Goal: Information Seeking & Learning: Learn about a topic

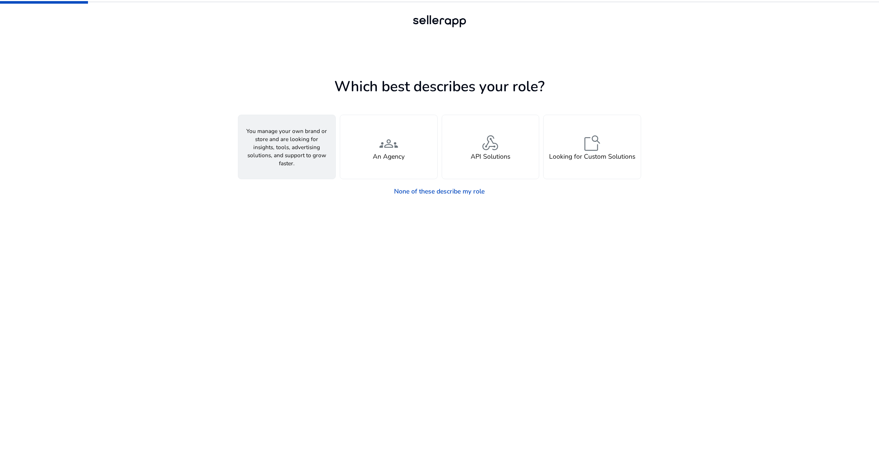
click at [295, 158] on h4 "A Seller" at bounding box center [286, 157] width 23 height 8
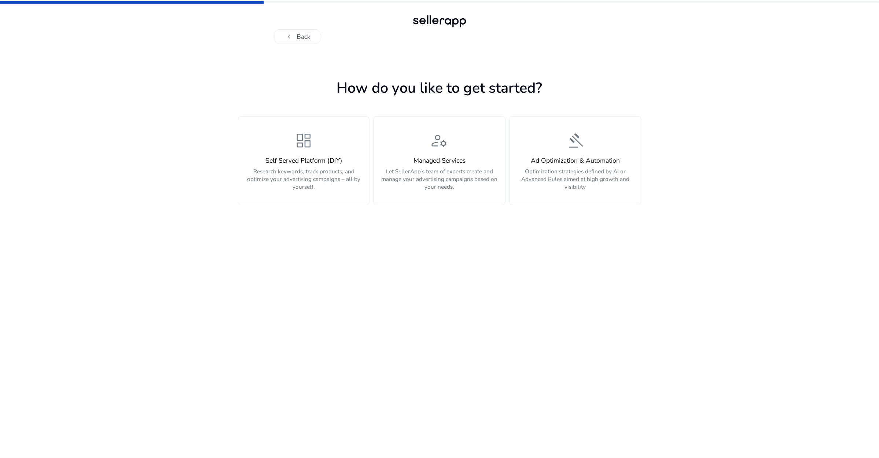
drag, startPoint x: 324, startPoint y: 169, endPoint x: 439, endPoint y: 210, distance: 121.8
click at [328, 169] on p "Research keywords, track products, and optimize your advertising campaigns – al…" at bounding box center [303, 179] width 121 height 23
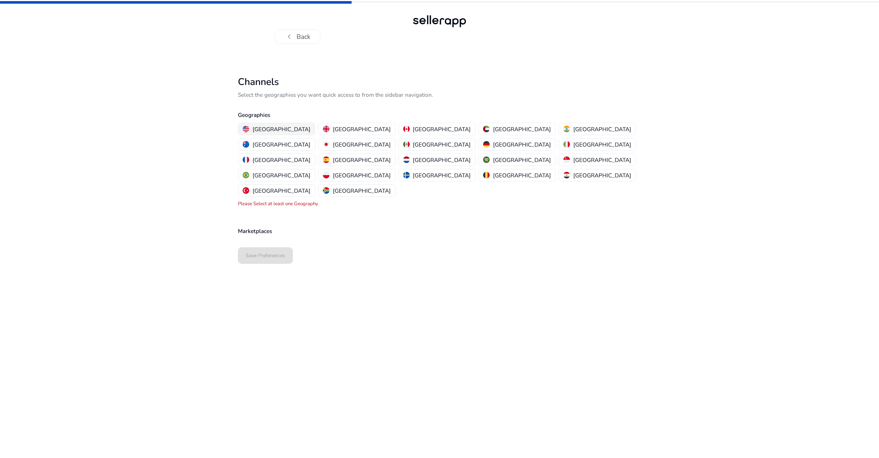
click at [259, 124] on button "[GEOGRAPHIC_DATA]" at bounding box center [276, 129] width 77 height 12
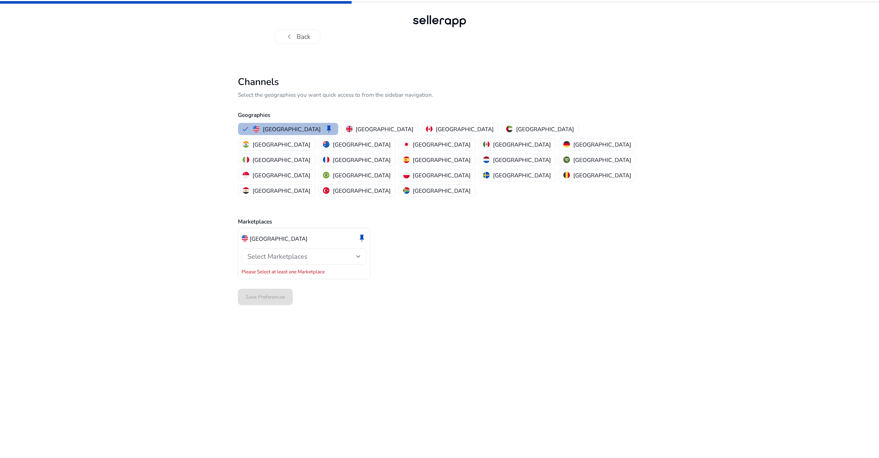
click at [302, 252] on span "Select Marketplaces" at bounding box center [277, 256] width 60 height 9
drag, startPoint x: 282, startPoint y: 242, endPoint x: 290, endPoint y: 243, distance: 8.9
click at [283, 242] on p "Amazon" at bounding box center [280, 245] width 21 height 8
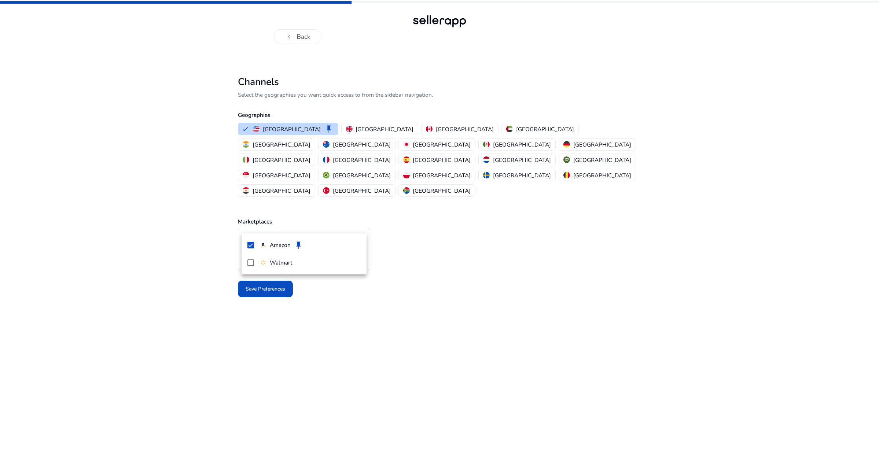
drag, startPoint x: 530, startPoint y: 243, endPoint x: 459, endPoint y: 244, distance: 70.8
click at [516, 243] on div at bounding box center [439, 229] width 879 height 458
drag, startPoint x: 256, startPoint y: 251, endPoint x: 366, endPoint y: 238, distance: 110.7
click at [256, 280] on span at bounding box center [265, 289] width 55 height 18
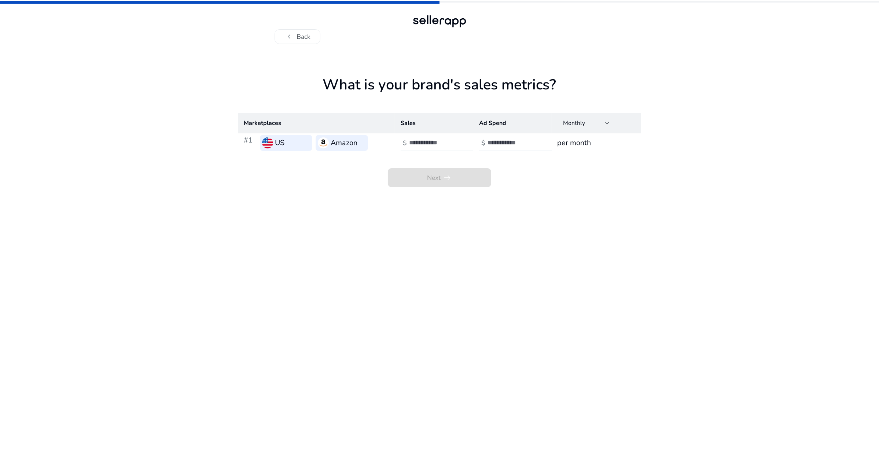
click at [419, 148] on div at bounding box center [442, 143] width 66 height 16
type input "*"
click at [493, 140] on input "number" at bounding box center [512, 143] width 49 height 8
type input "*"
drag, startPoint x: 577, startPoint y: 206, endPoint x: 505, endPoint y: 201, distance: 72.8
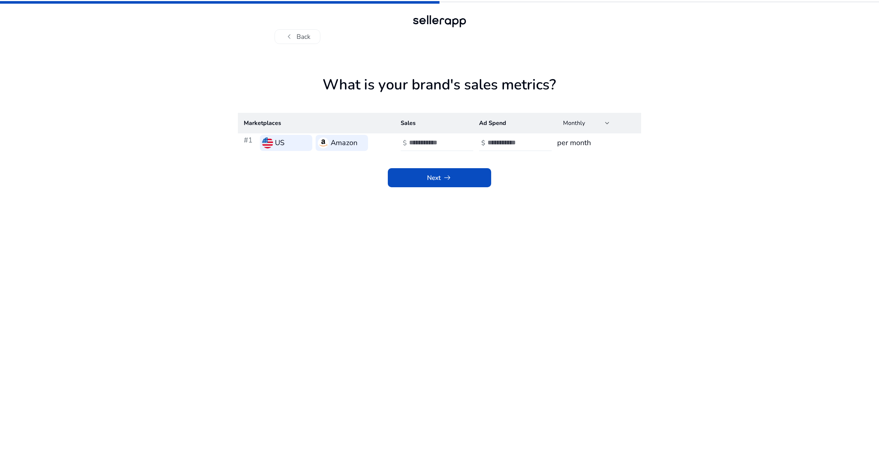
click at [576, 205] on app-sales-metrics "What is your brand's sales metrics? Marketplaces Sales Ad Spend Monthly #1 US A…" at bounding box center [439, 267] width 403 height 382
click at [425, 187] on span at bounding box center [439, 177] width 103 height 19
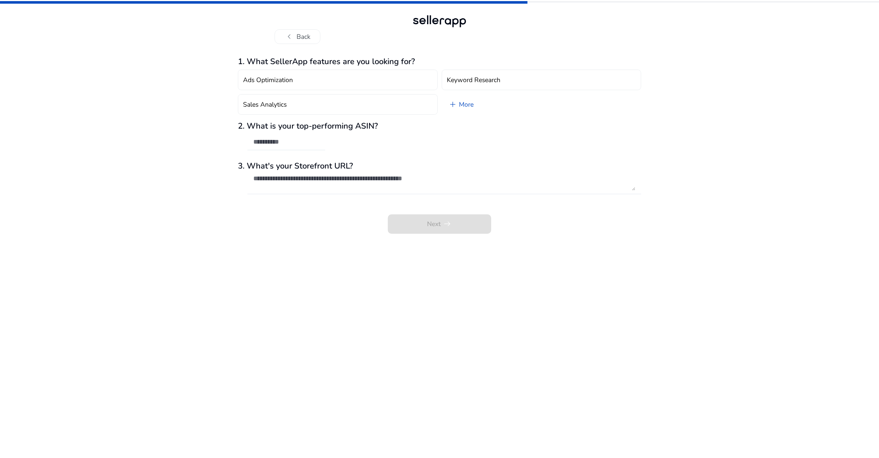
click at [467, 226] on div "Next arrow_right_alt" at bounding box center [439, 219] width 403 height 29
click at [310, 145] on input "text" at bounding box center [286, 142] width 66 height 8
type input "*"
click at [335, 178] on textarea at bounding box center [444, 183] width 382 height 16
click at [267, 133] on div "2. What is your top-performing ASIN? * Please enter valid ASIN" at bounding box center [439, 139] width 403 height 37
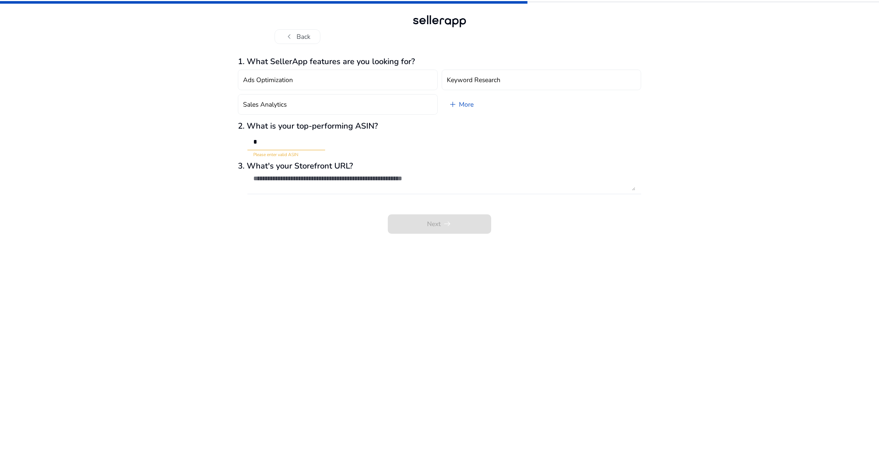
click at [267, 133] on div "2. What is your top-performing ASIN? * Please enter valid ASIN" at bounding box center [439, 139] width 403 height 37
click at [271, 140] on input "*" at bounding box center [286, 142] width 66 height 8
click at [184, 128] on div "chevron_left Back 1. What SellerApp features are you looking for? Ads Optimizat…" at bounding box center [439, 229] width 879 height 458
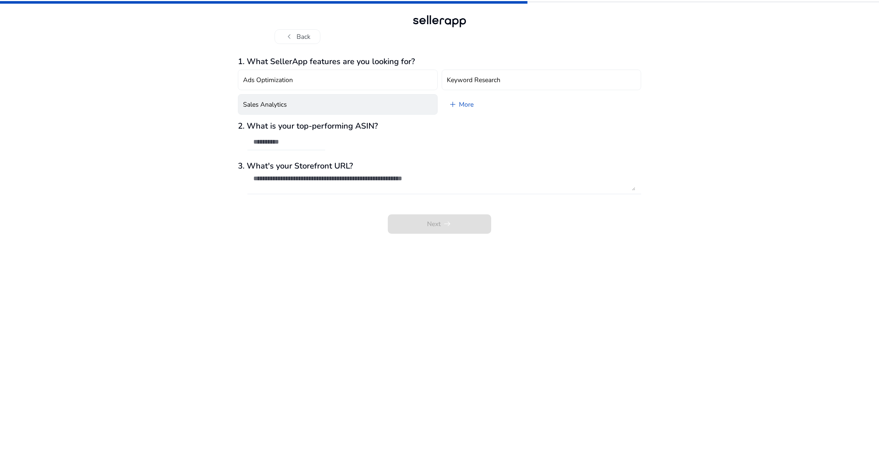
click at [294, 106] on button "Sales Analytics" at bounding box center [338, 104] width 200 height 21
click at [428, 209] on div "Next arrow_right_alt" at bounding box center [439, 219] width 403 height 29
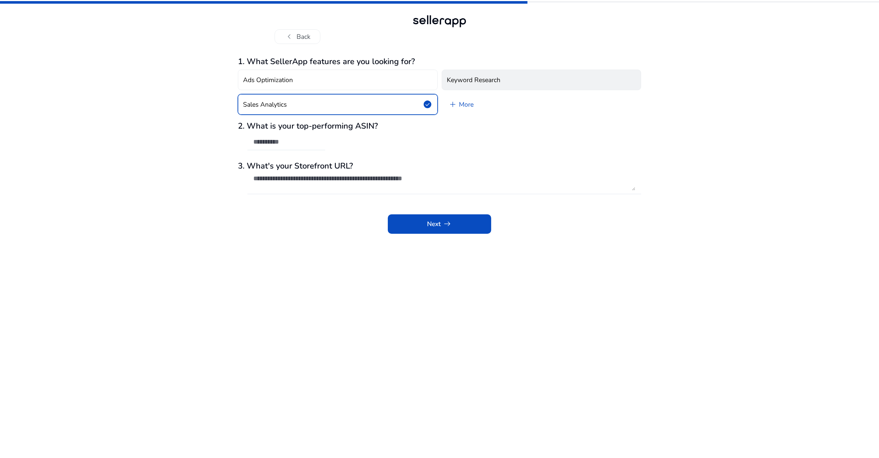
click at [461, 72] on button "Keyword Research" at bounding box center [542, 80] width 200 height 21
drag, startPoint x: 386, startPoint y: 97, endPoint x: 409, endPoint y: 129, distance: 39.5
click at [387, 97] on button "Sales Analytics check_circle" at bounding box center [338, 104] width 200 height 21
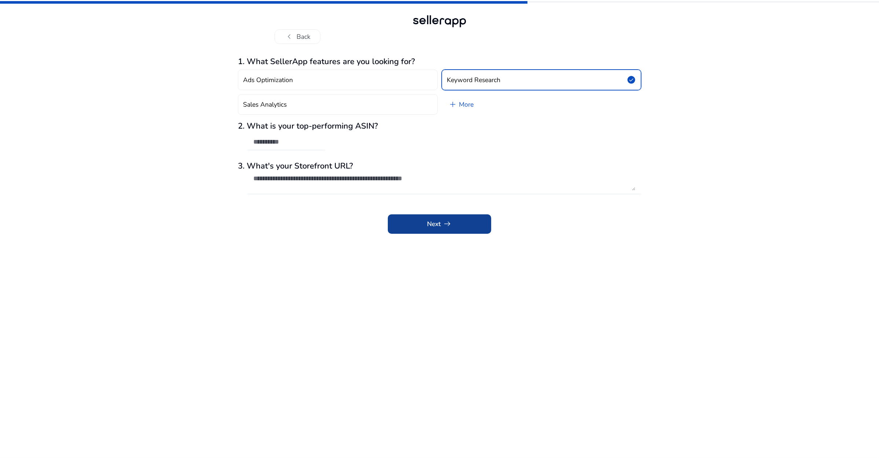
click at [450, 227] on span "arrow_right_alt" at bounding box center [448, 224] width 10 height 10
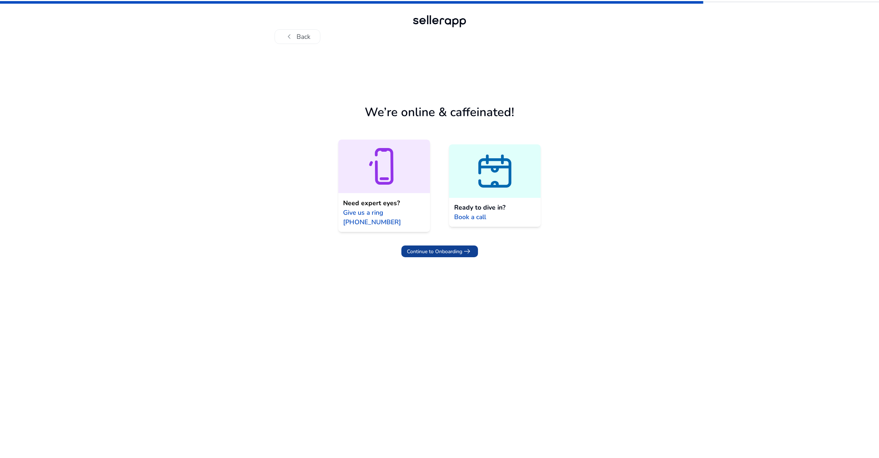
click at [428, 248] on span "Continue to Onboarding" at bounding box center [434, 252] width 55 height 8
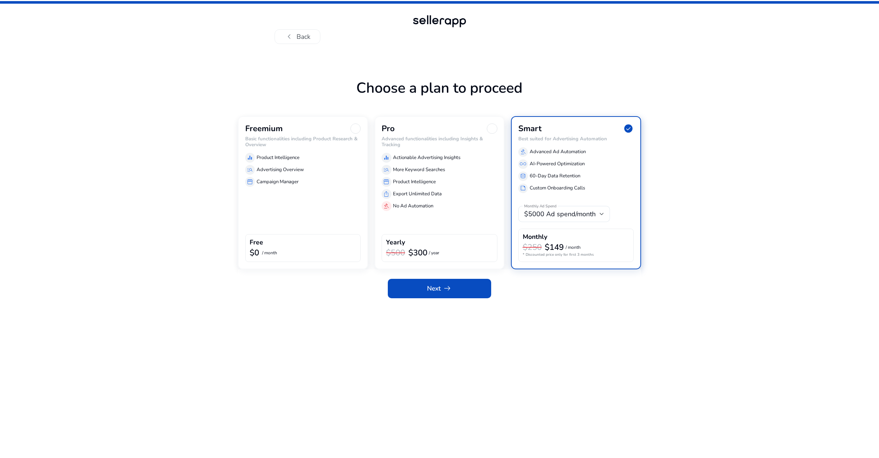
click at [313, 212] on div "Freemium Basic functionalities including Product Research & Overview equalizer …" at bounding box center [303, 192] width 130 height 153
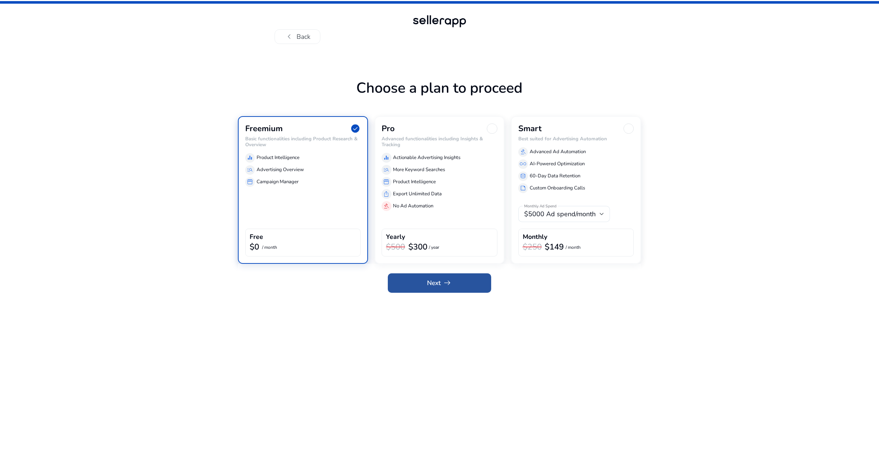
click at [459, 280] on span at bounding box center [439, 283] width 103 height 18
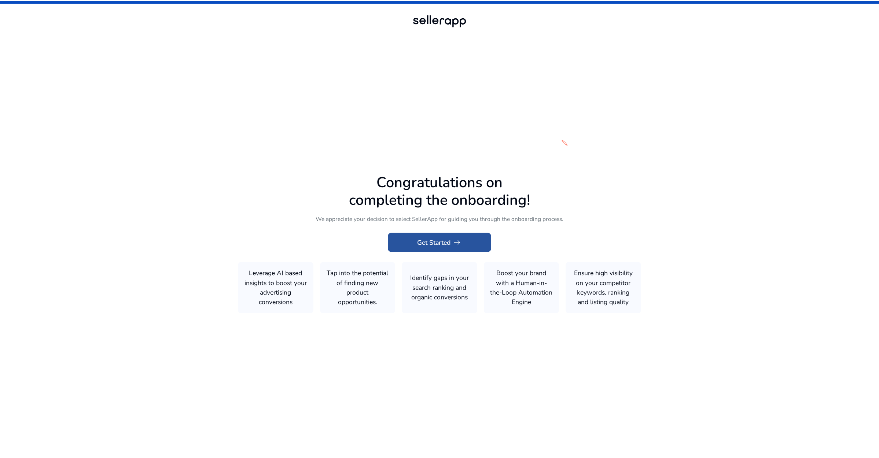
click at [449, 251] on span at bounding box center [439, 243] width 103 height 18
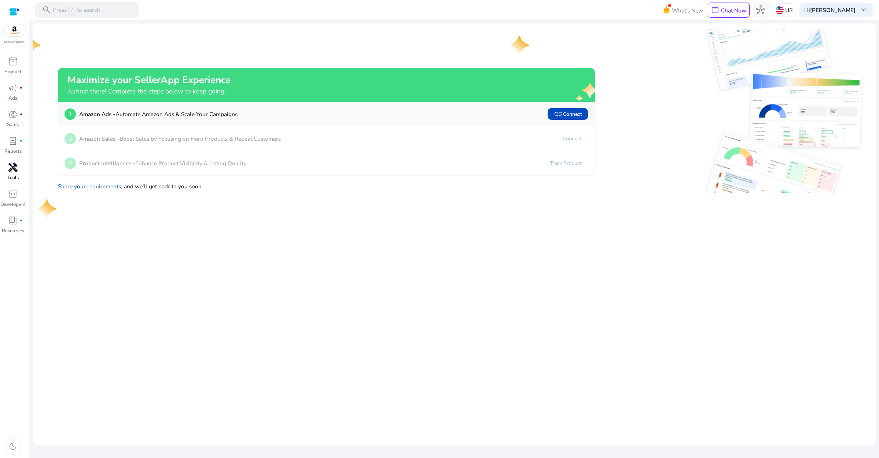
click at [16, 168] on span "handyman" at bounding box center [13, 168] width 10 height 10
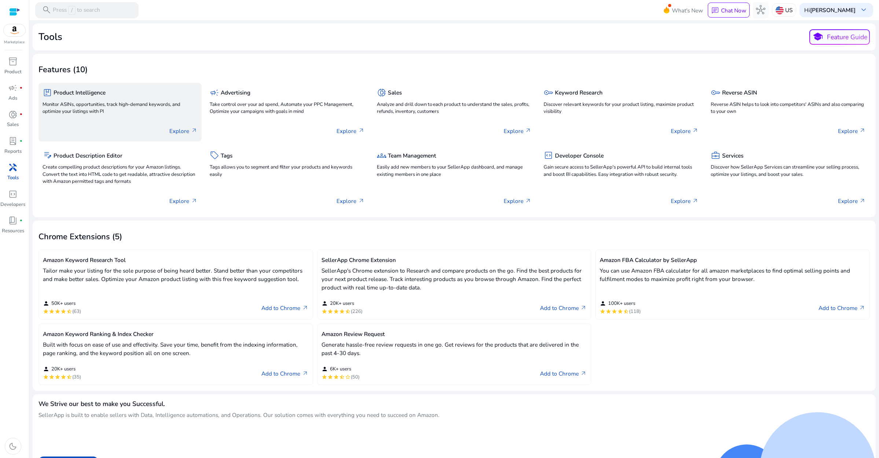
click at [136, 115] on p "Monitor ASINs, opportunities, track high-demand keywords, and optimize your lis…" at bounding box center [120, 108] width 155 height 15
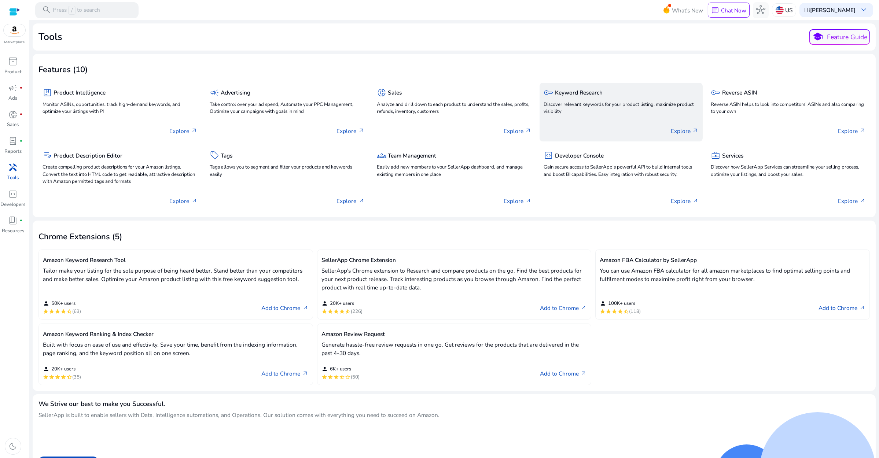
drag, startPoint x: 601, startPoint y: 104, endPoint x: 596, endPoint y: 106, distance: 4.9
click at [600, 104] on p "Discover relevant keywords for your product listing, maximize product visibility" at bounding box center [621, 108] width 155 height 15
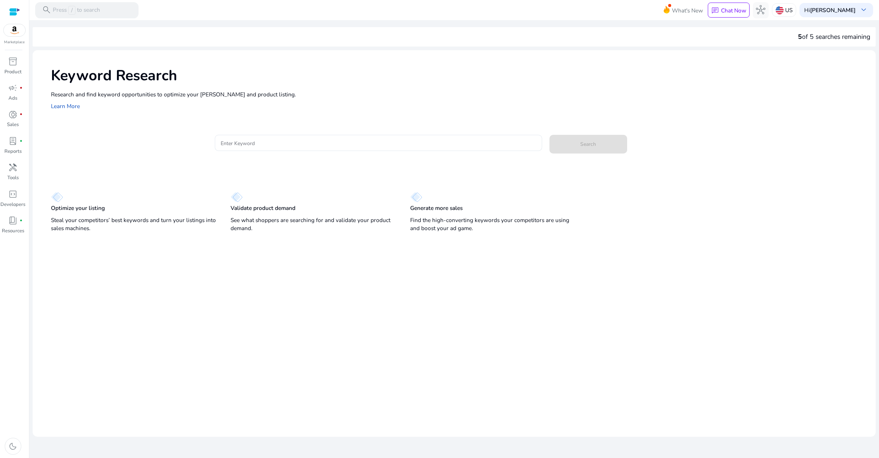
click at [272, 131] on mat-card "Enter Keyword Search" at bounding box center [463, 147] width 825 height 36
click at [307, 141] on input "Enter Keyword" at bounding box center [379, 143] width 316 height 8
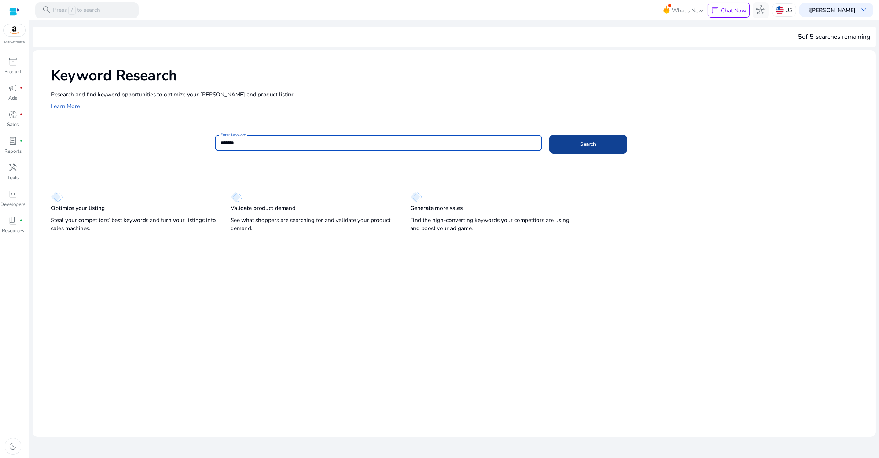
click at [584, 137] on span at bounding box center [588, 144] width 77 height 18
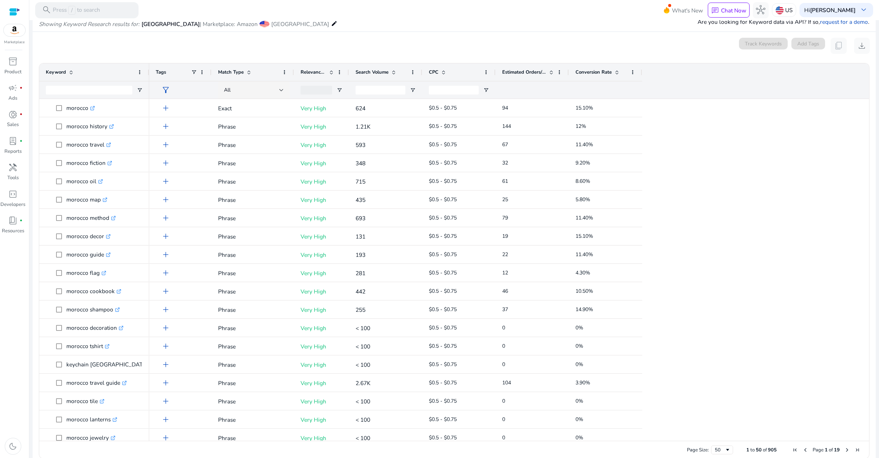
drag, startPoint x: 378, startPoint y: 67, endPoint x: 344, endPoint y: 216, distance: 153.4
click at [378, 67] on div "Search Volume" at bounding box center [382, 72] width 52 height 14
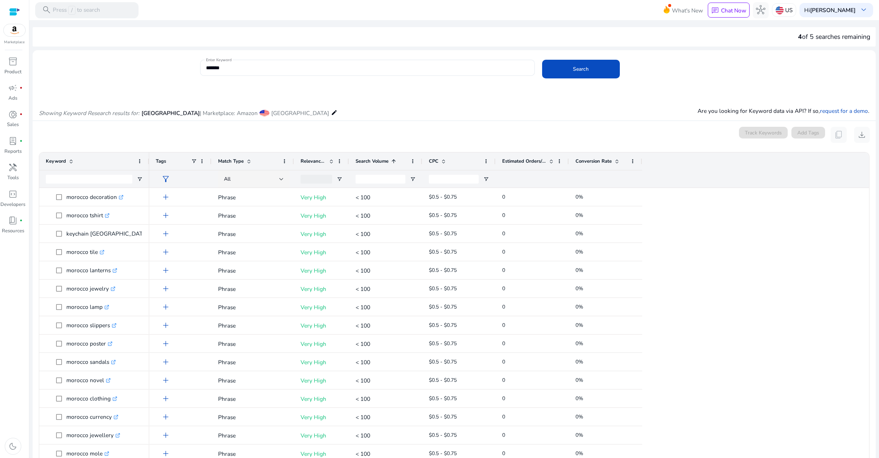
click at [374, 163] on span "Search Volume" at bounding box center [372, 161] width 33 height 7
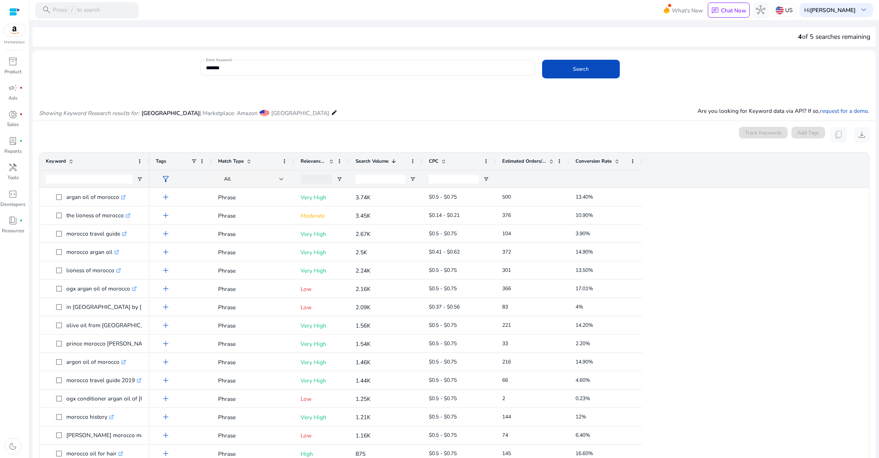
click at [239, 51] on div "Enter Keyword ******* Search Showing Keyword Research results for: [GEOGRAPHIC_…" at bounding box center [454, 304] width 843 height 508
click at [242, 72] on div "*******" at bounding box center [367, 68] width 323 height 16
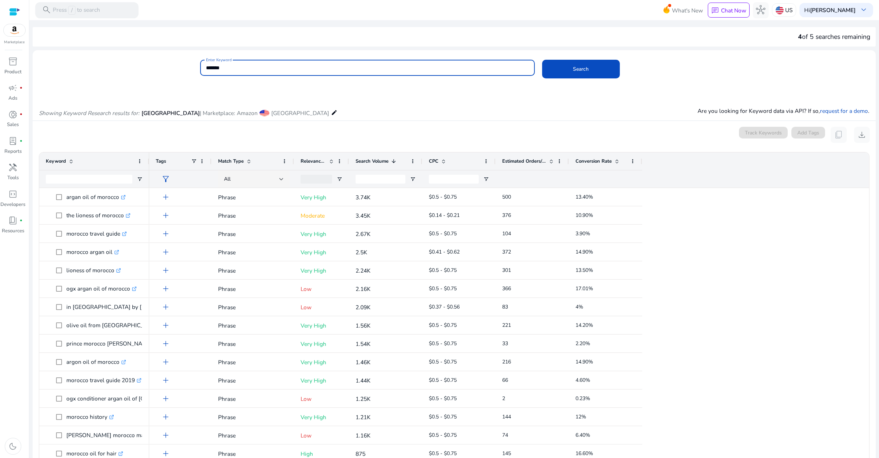
click at [239, 64] on input "*******" at bounding box center [367, 68] width 323 height 8
type input "********"
click at [542, 60] on button "Search" at bounding box center [580, 69] width 77 height 19
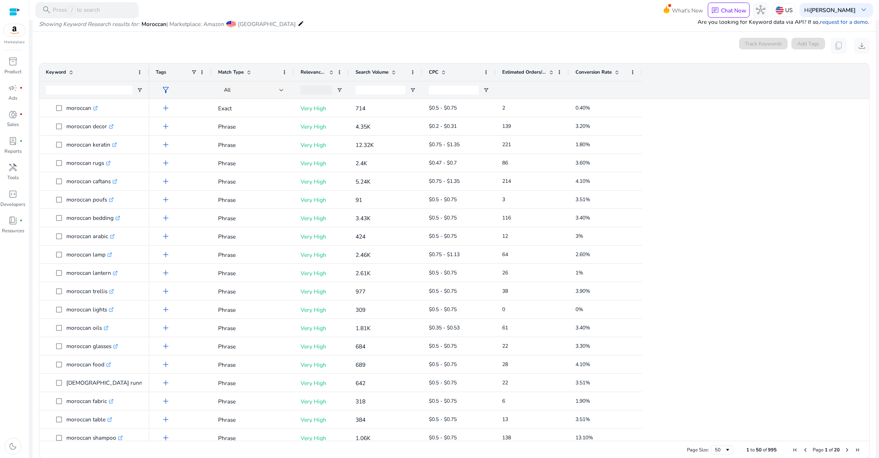
click at [367, 68] on div "Search Volume" at bounding box center [382, 72] width 52 height 14
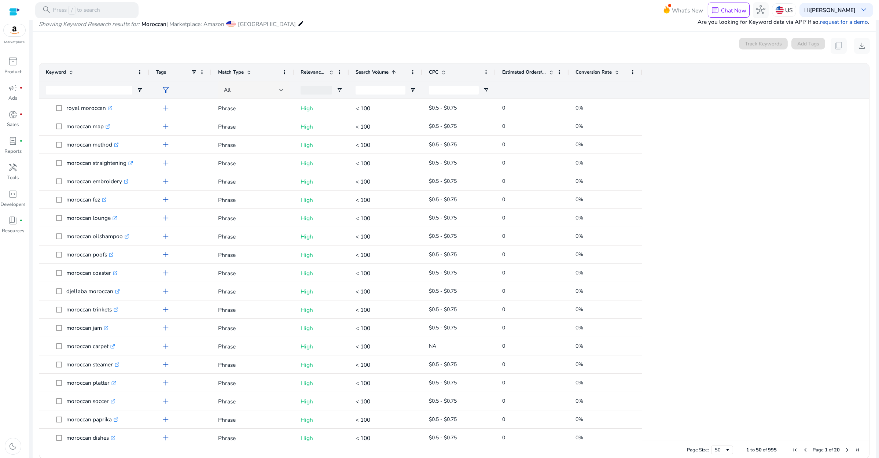
click at [369, 73] on span "Search Volume" at bounding box center [372, 72] width 33 height 7
